Goal: Information Seeking & Learning: Check status

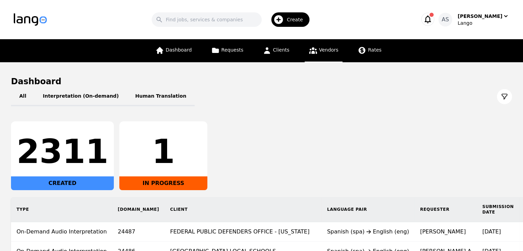
click at [315, 48] on icon at bounding box center [313, 50] width 9 height 9
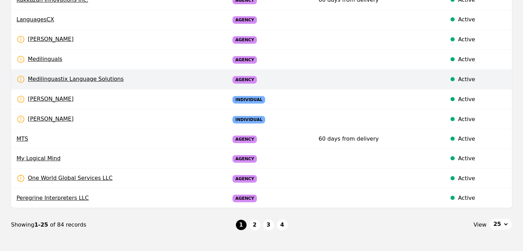
scroll to position [413, 0]
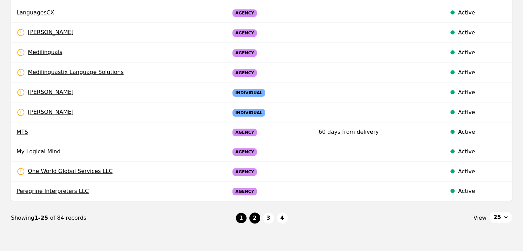
click at [256, 220] on button "2" at bounding box center [254, 218] width 11 height 11
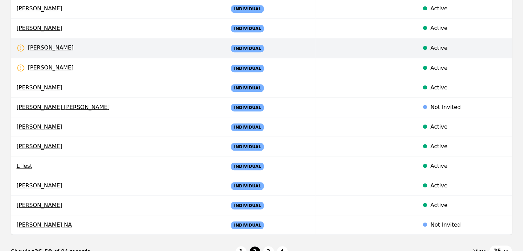
scroll to position [413, 0]
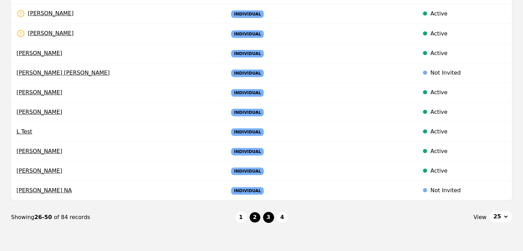
click at [267, 219] on button "3" at bounding box center [268, 217] width 11 height 11
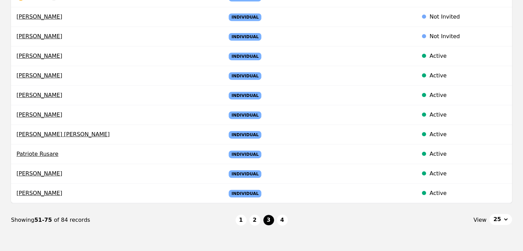
scroll to position [413, 0]
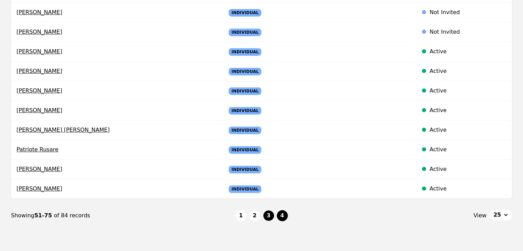
click at [281, 212] on button "4" at bounding box center [282, 215] width 11 height 11
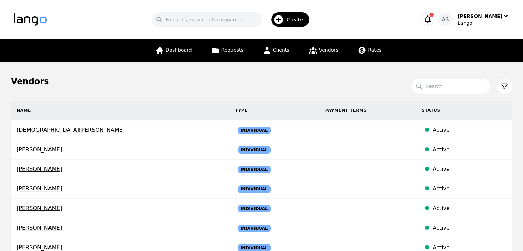
click at [183, 50] on span "Dashboard" at bounding box center [179, 50] width 26 height 6
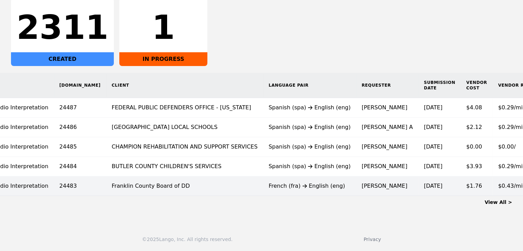
scroll to position [0, 58]
click at [269, 182] on div "French (fra) English (eng)" at bounding box center [310, 186] width 82 height 8
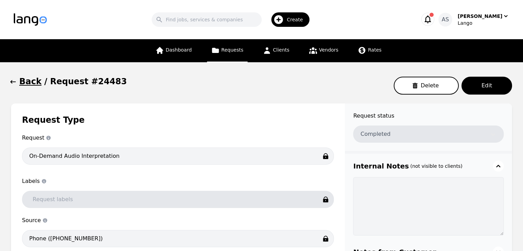
click at [16, 81] on icon "button" at bounding box center [13, 81] width 7 height 7
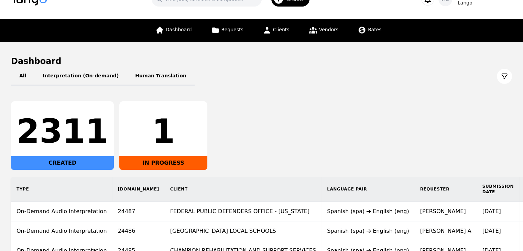
scroll to position [26, 0]
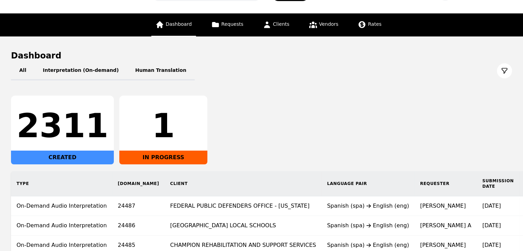
click at [178, 28] on link "Dashboard" at bounding box center [173, 24] width 45 height 23
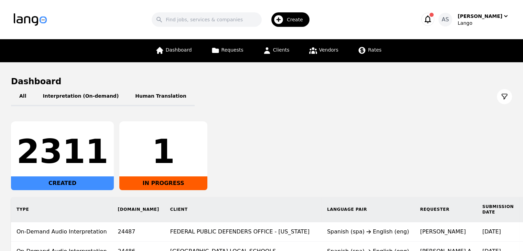
click at [505, 96] on icon at bounding box center [504, 96] width 7 height 7
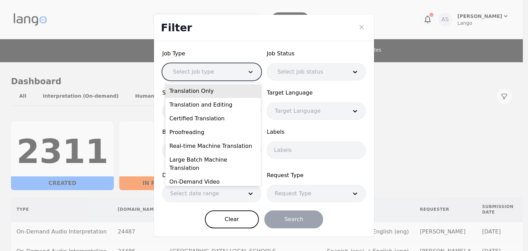
click at [247, 73] on div at bounding box center [250, 72] width 21 height 17
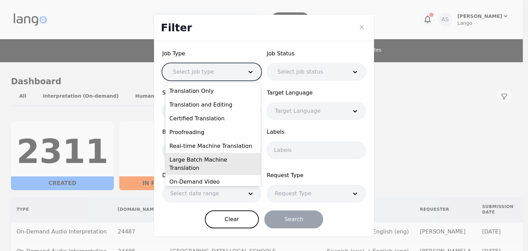
scroll to position [23, 0]
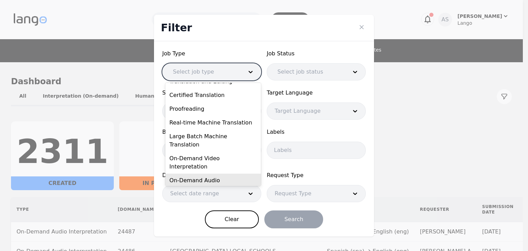
click at [225, 174] on div "On-Demand Audio Interpretation" at bounding box center [213, 185] width 96 height 22
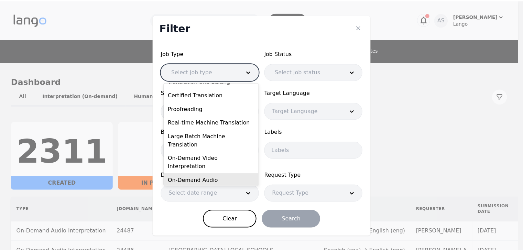
scroll to position [18, 0]
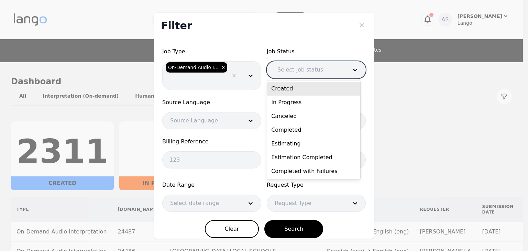
click at [320, 75] on div at bounding box center [307, 70] width 75 height 17
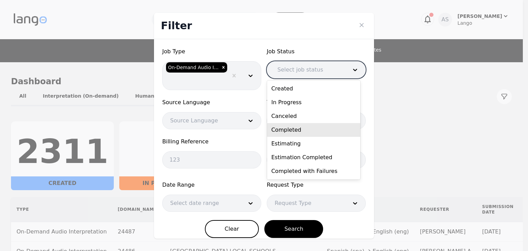
click at [307, 128] on div "Completed" at bounding box center [313, 130] width 93 height 14
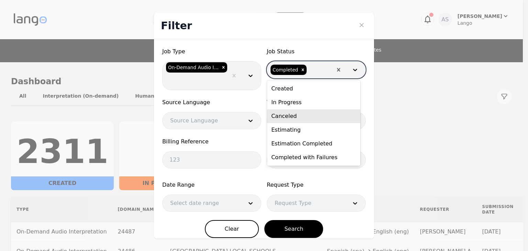
click at [410, 98] on div "Filter Job Type On-Demand Audio Interpretation Job Status option Completed, sel…" at bounding box center [264, 125] width 528 height 251
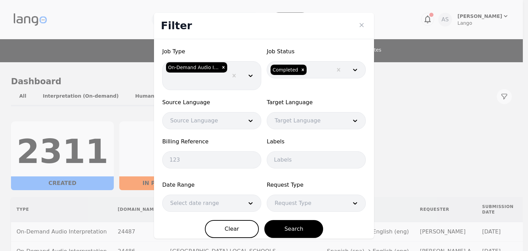
click at [228, 207] on div at bounding box center [202, 203] width 78 height 17
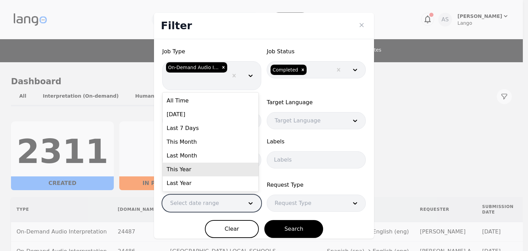
click at [217, 166] on div "This Year" at bounding box center [211, 170] width 96 height 14
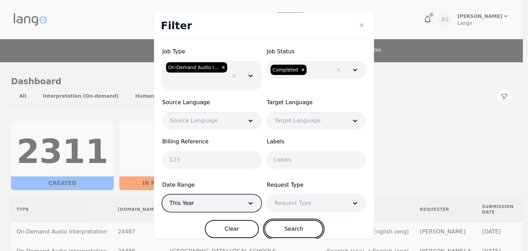
click at [292, 231] on button "Search" at bounding box center [293, 229] width 59 height 18
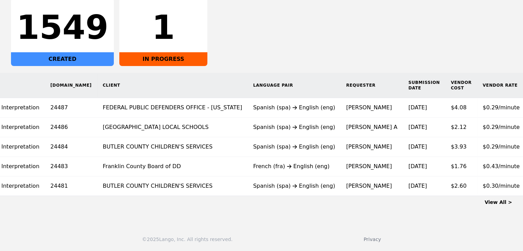
scroll to position [0, 73]
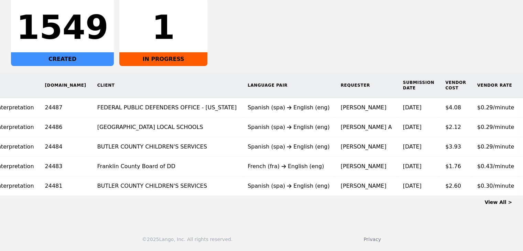
click at [502, 204] on link "View All >" at bounding box center [499, 202] width 28 height 6
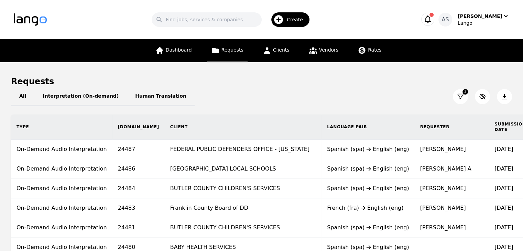
click at [502, 98] on icon at bounding box center [504, 96] width 7 height 7
click at [186, 56] on link "Dashboard" at bounding box center [173, 50] width 45 height 23
